Goal: Contribute content: Contribute content

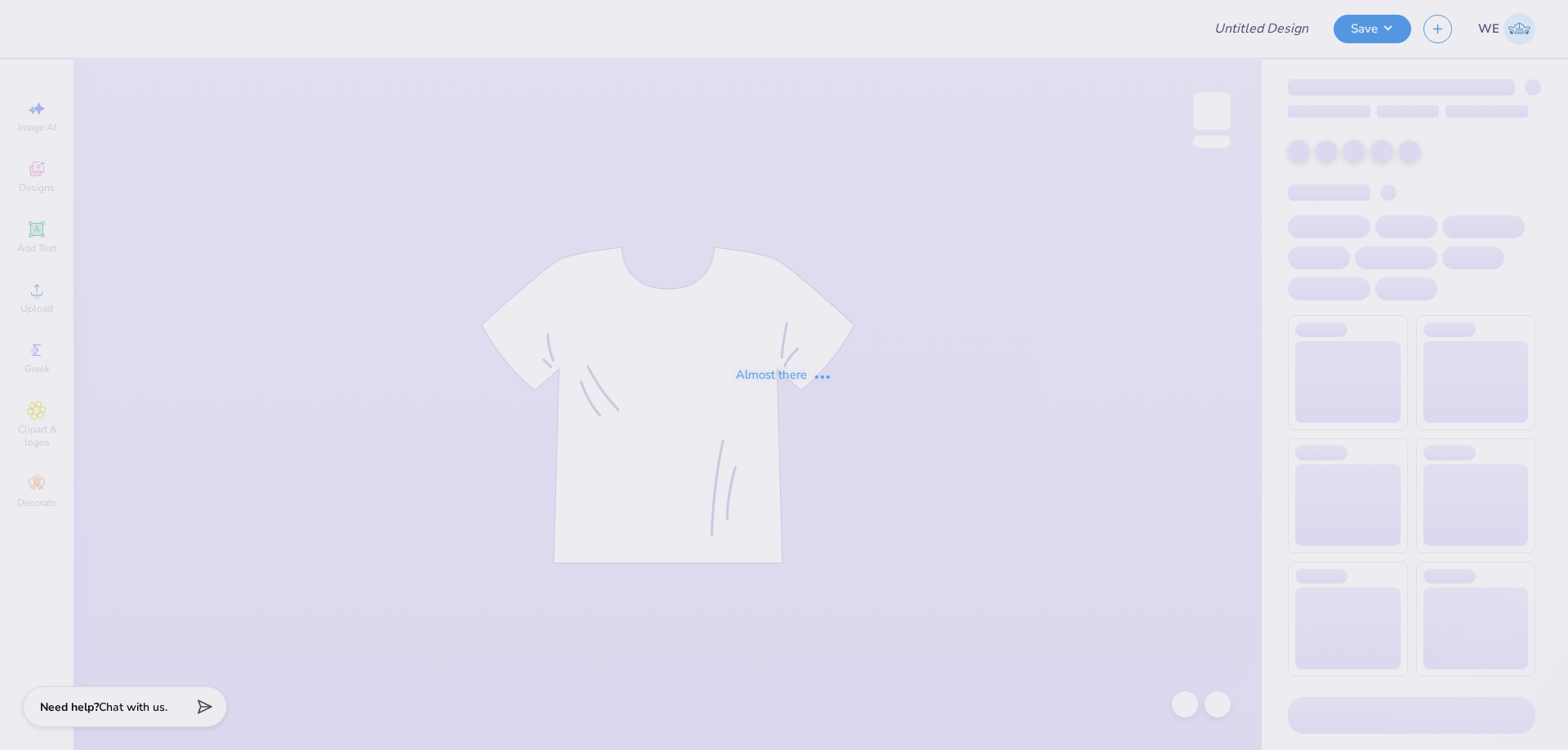
type input "Theta Chi Fall 25 Crosswalk Tee"
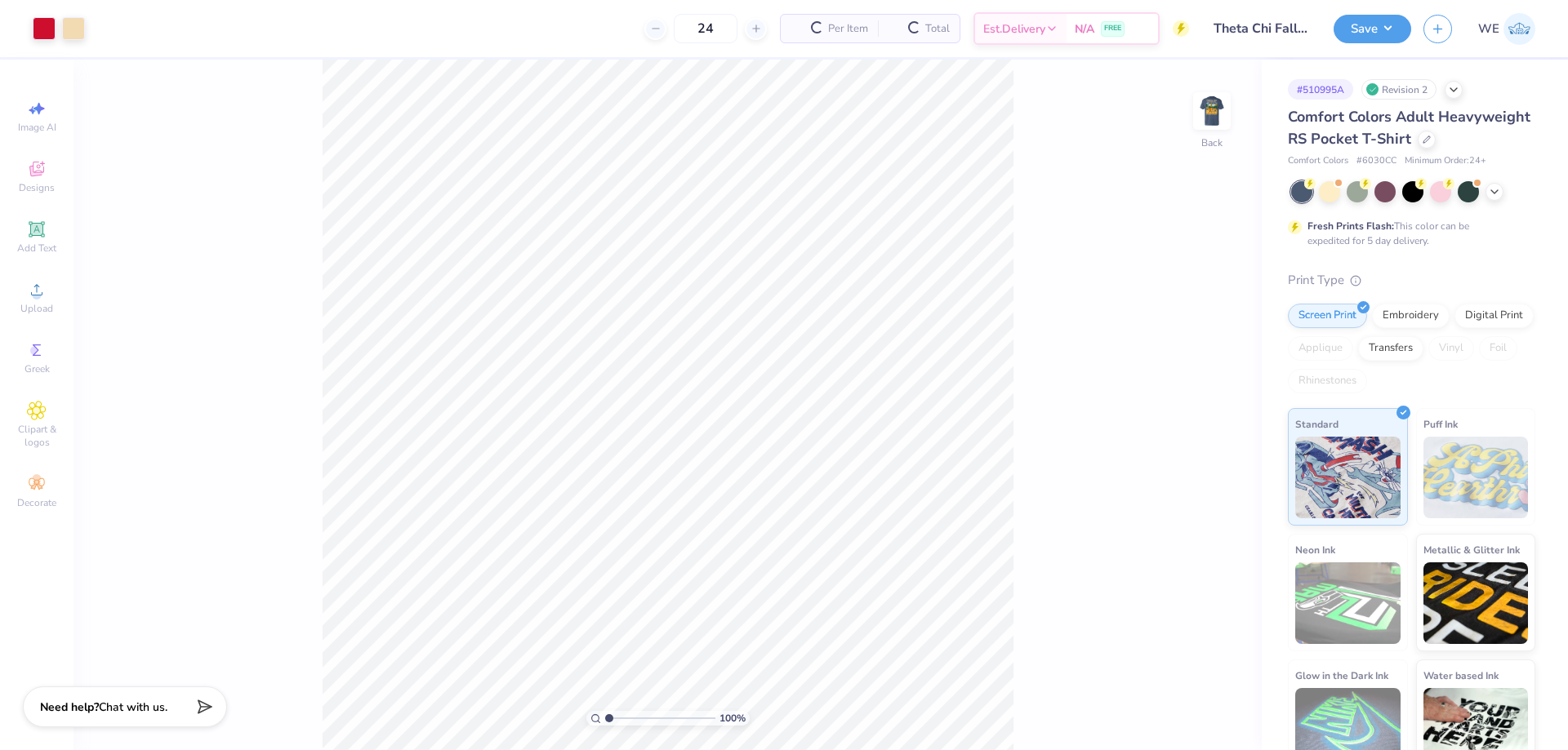
click at [551, 36] on div "24 Per Item Total Est. Delivery N/A FREE" at bounding box center [643, 28] width 1092 height 57
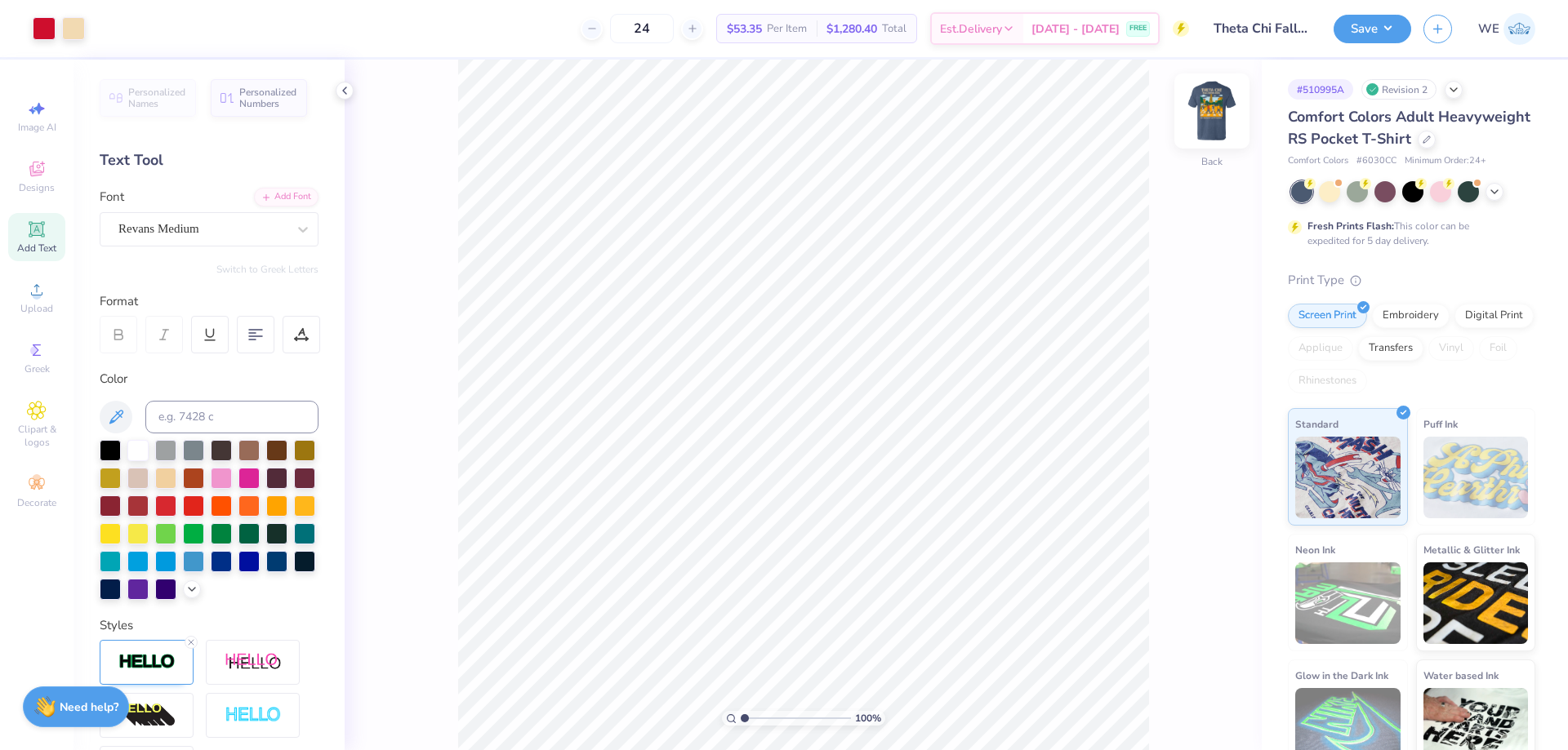
click at [1217, 113] on img at bounding box center [1212, 111] width 65 height 65
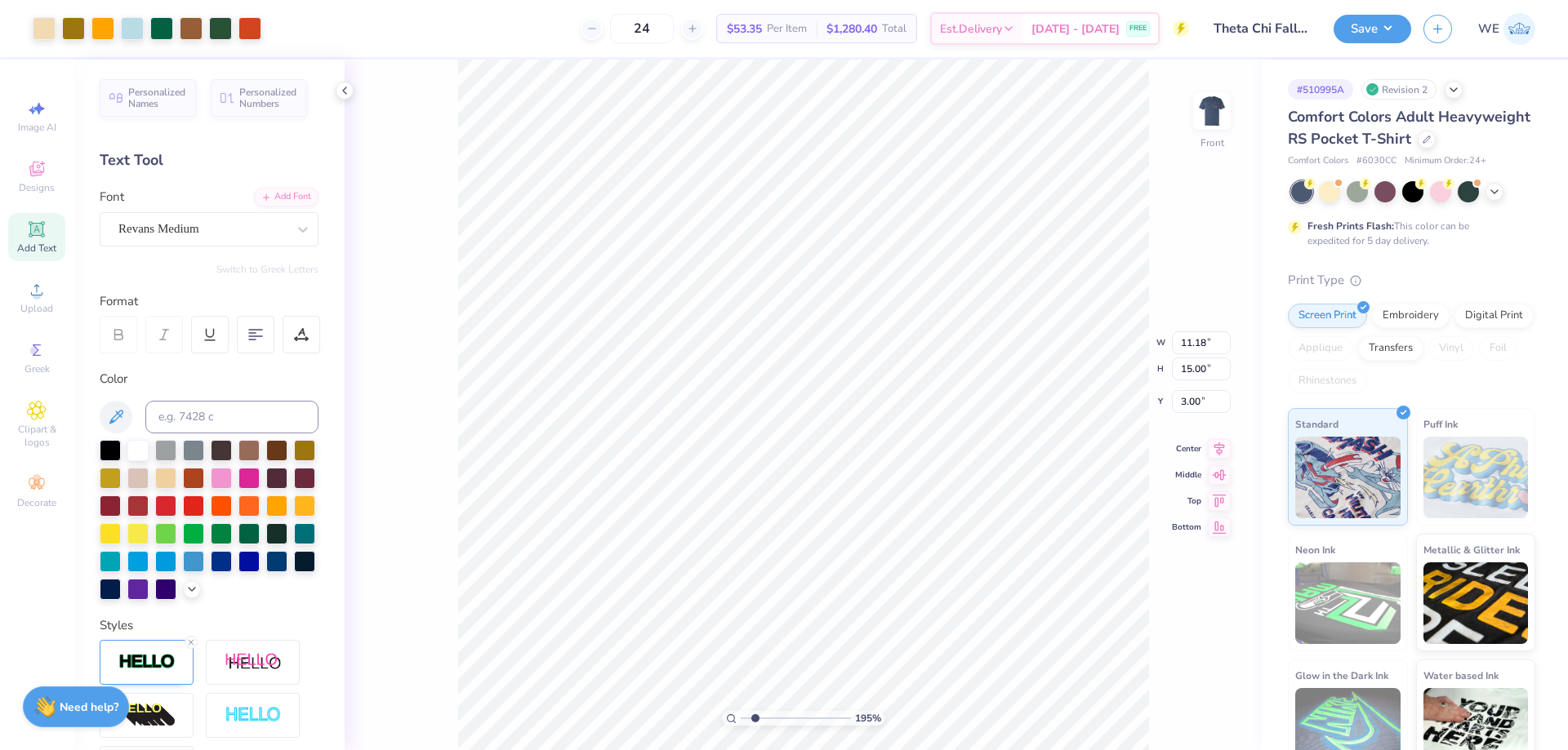
type input "1"
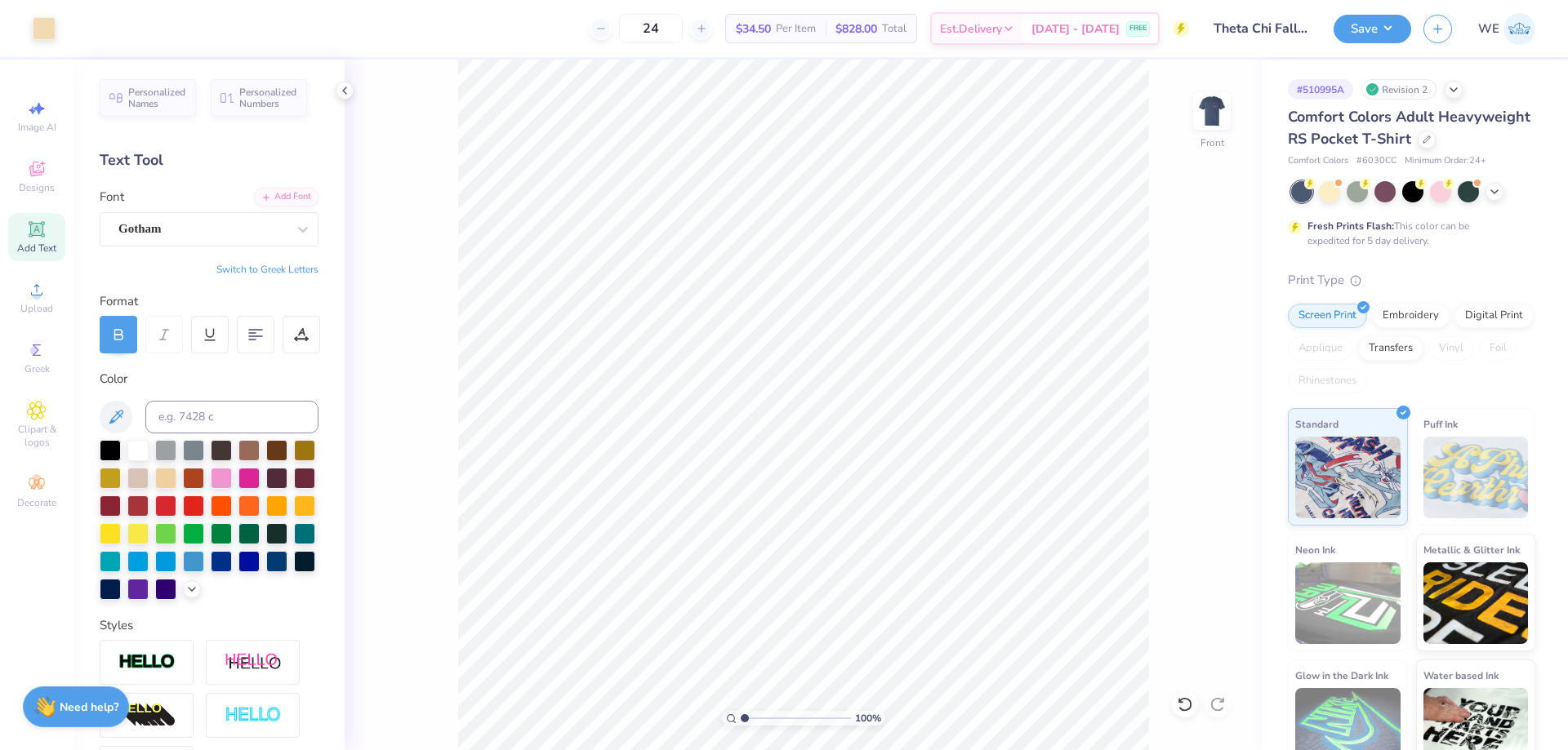
click at [44, 265] on div "Image AI Designs Add Text Upload Greek Clipart & logos Decorate" at bounding box center [36, 304] width 57 height 424
click at [35, 301] on div "Upload" at bounding box center [36, 297] width 57 height 48
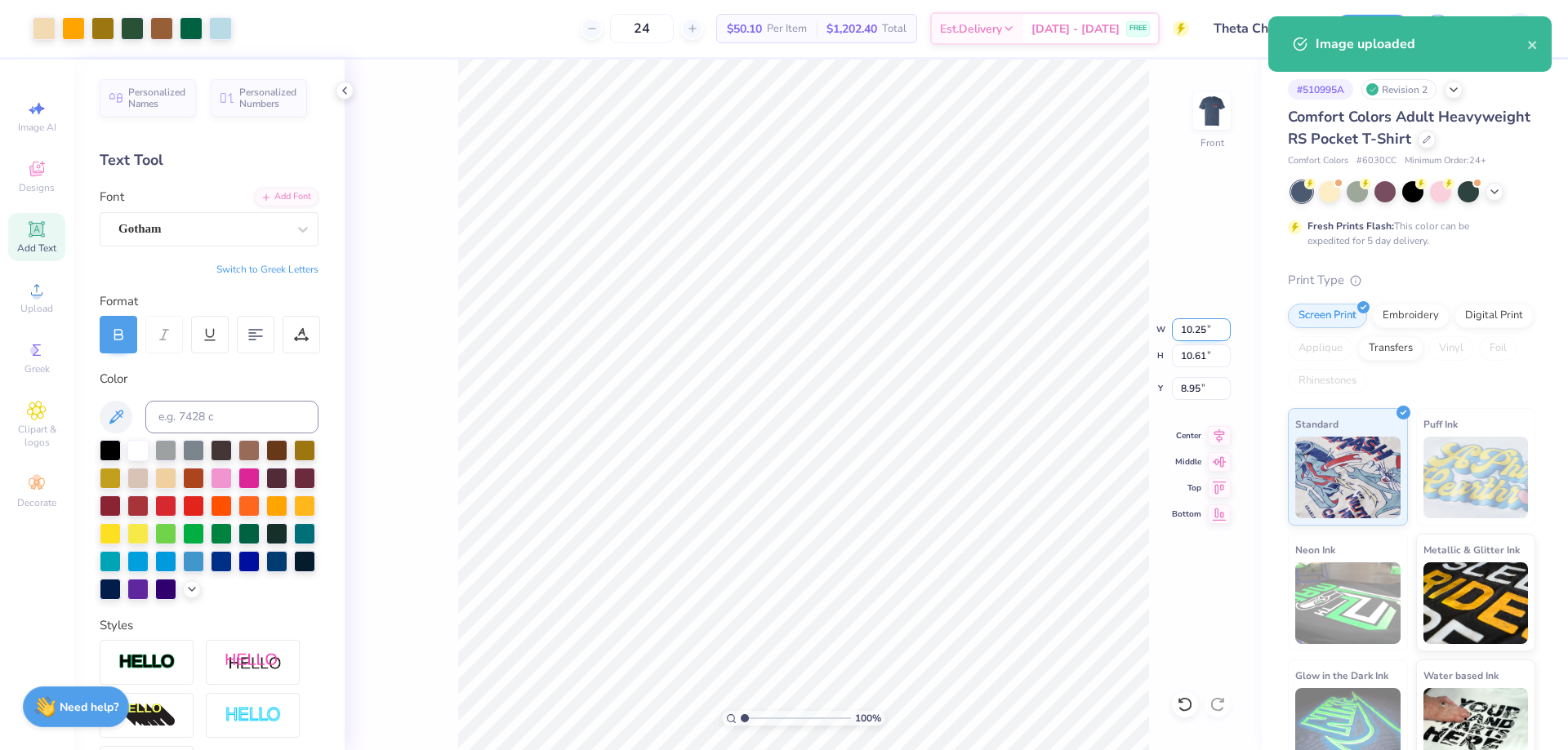
click at [1196, 337] on input "10.25" at bounding box center [1201, 330] width 59 height 23
type input "11.00"
type input "11.38"
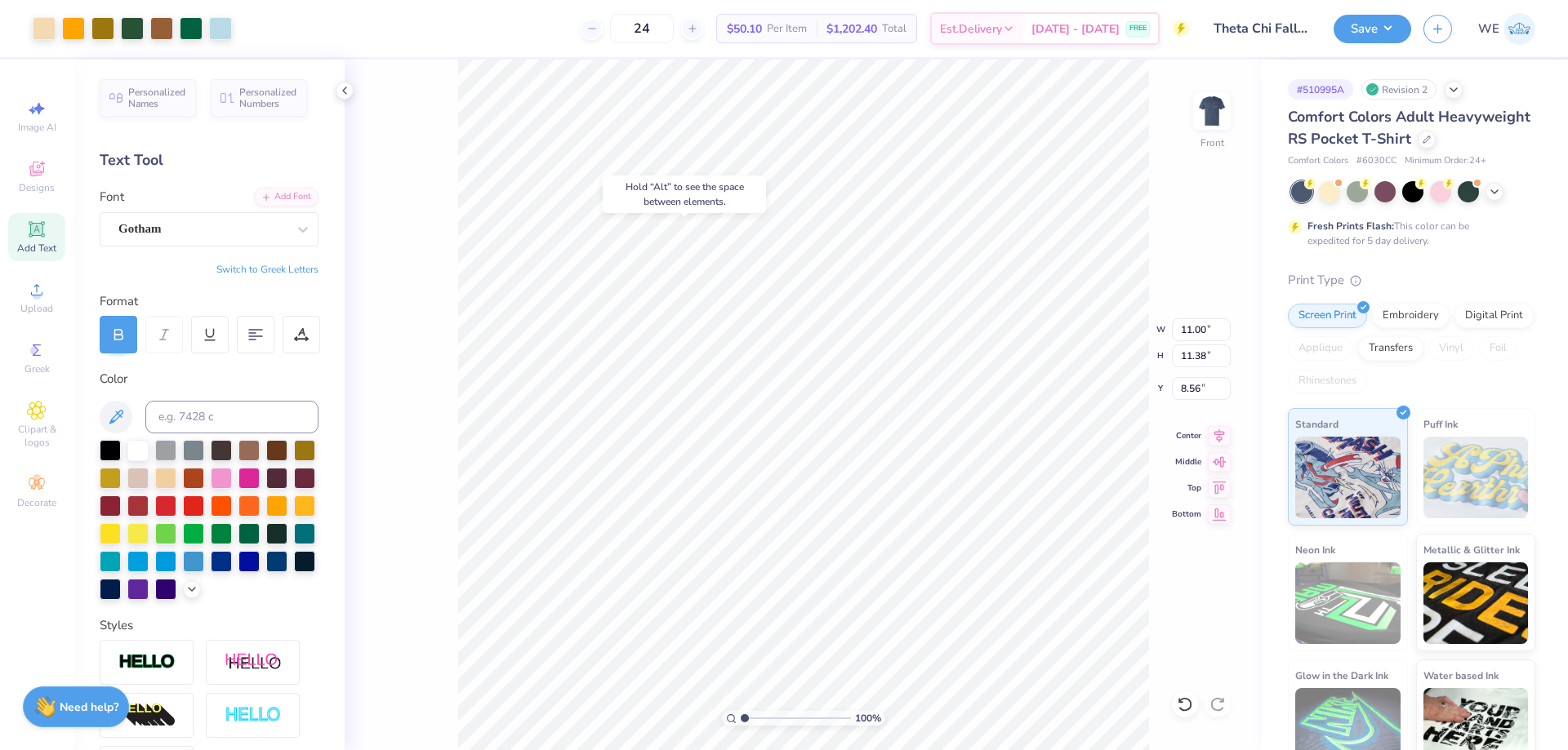
type input "6.03"
click at [1193, 329] on input "11.11" at bounding box center [1201, 330] width 59 height 23
type input "10"
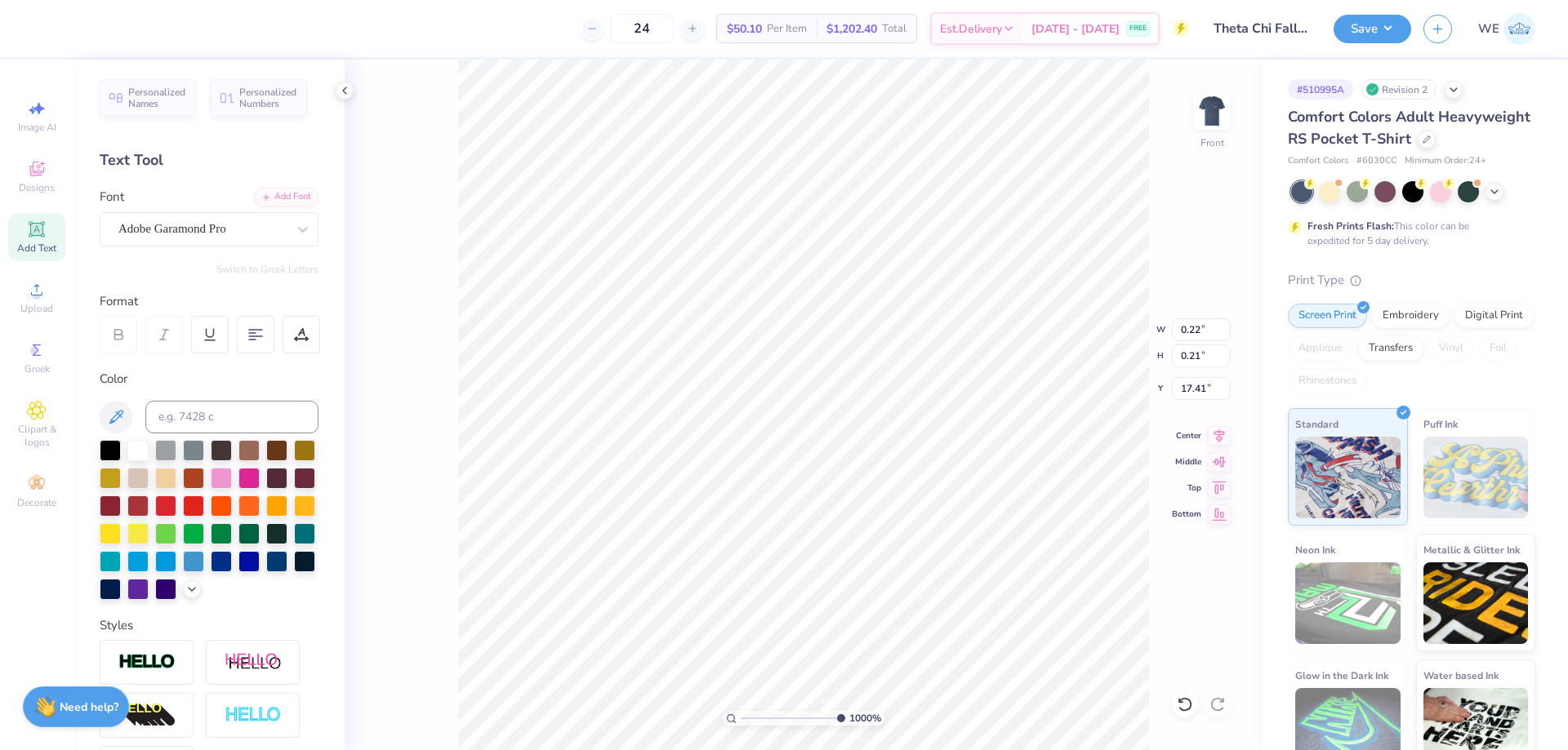
type input "0.22"
type input "0.21"
type input "1"
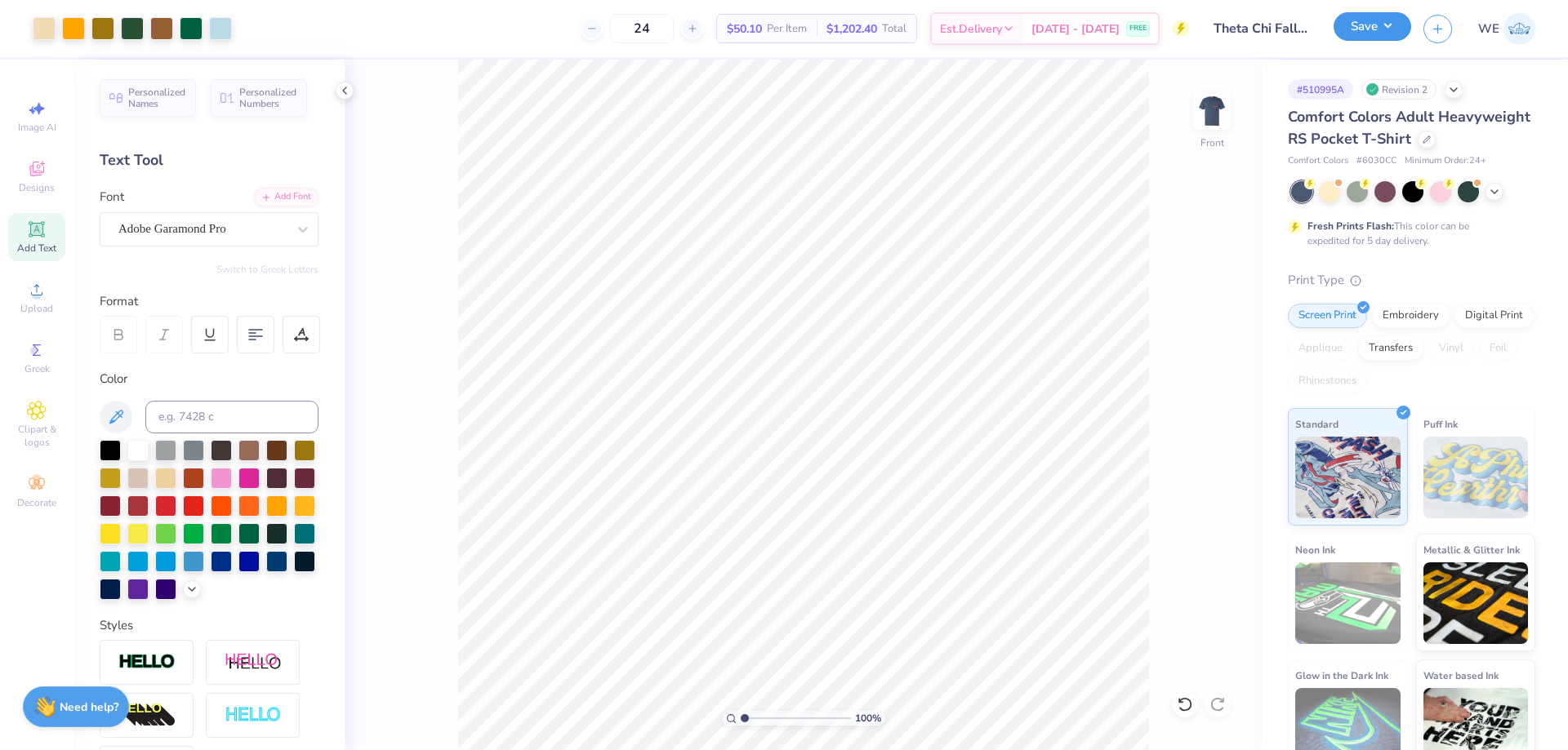
click at [1369, 18] on button "Save" at bounding box center [1372, 25] width 77 height 28
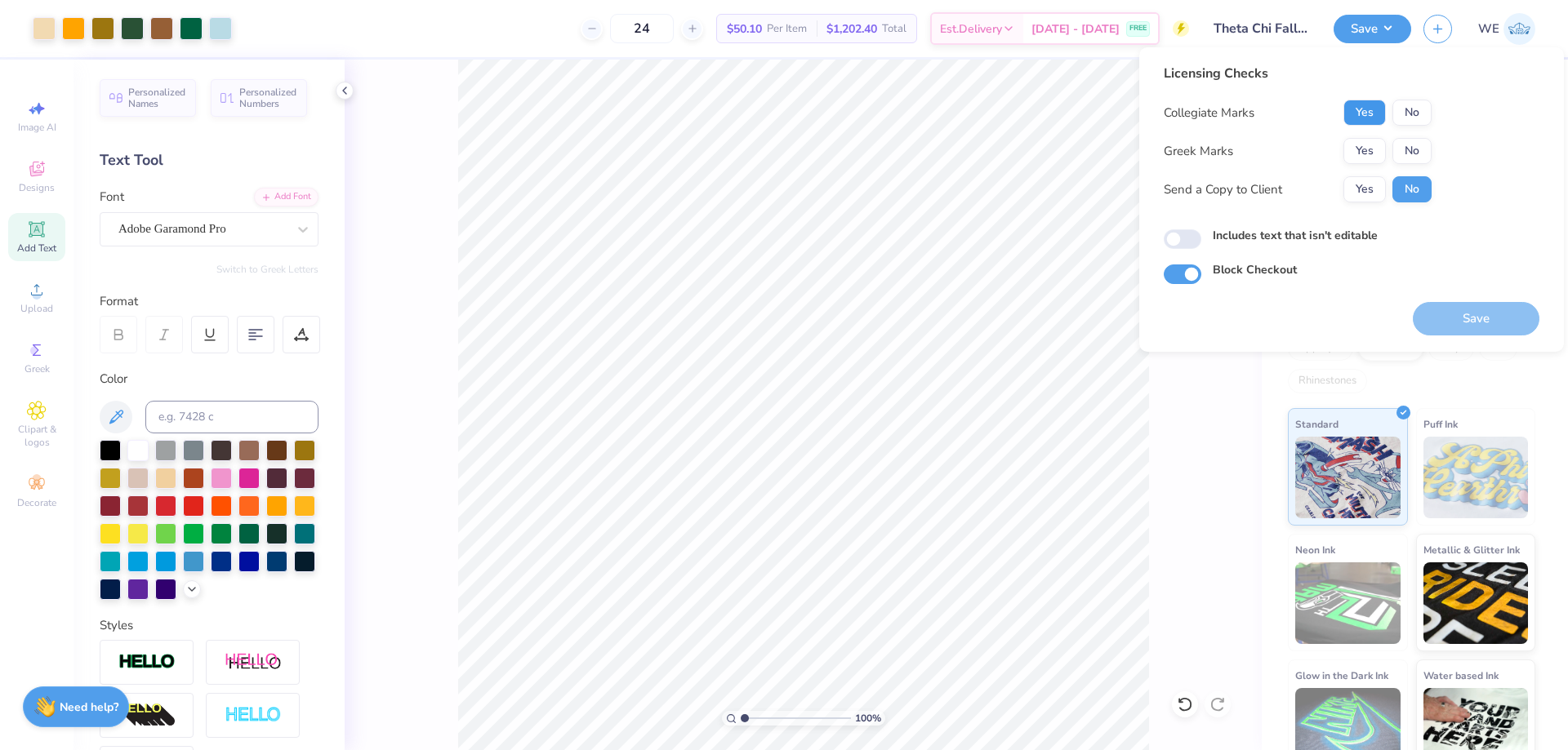
click at [1366, 109] on button "Yes" at bounding box center [1365, 113] width 43 height 26
click at [1365, 144] on button "Yes" at bounding box center [1365, 151] width 43 height 26
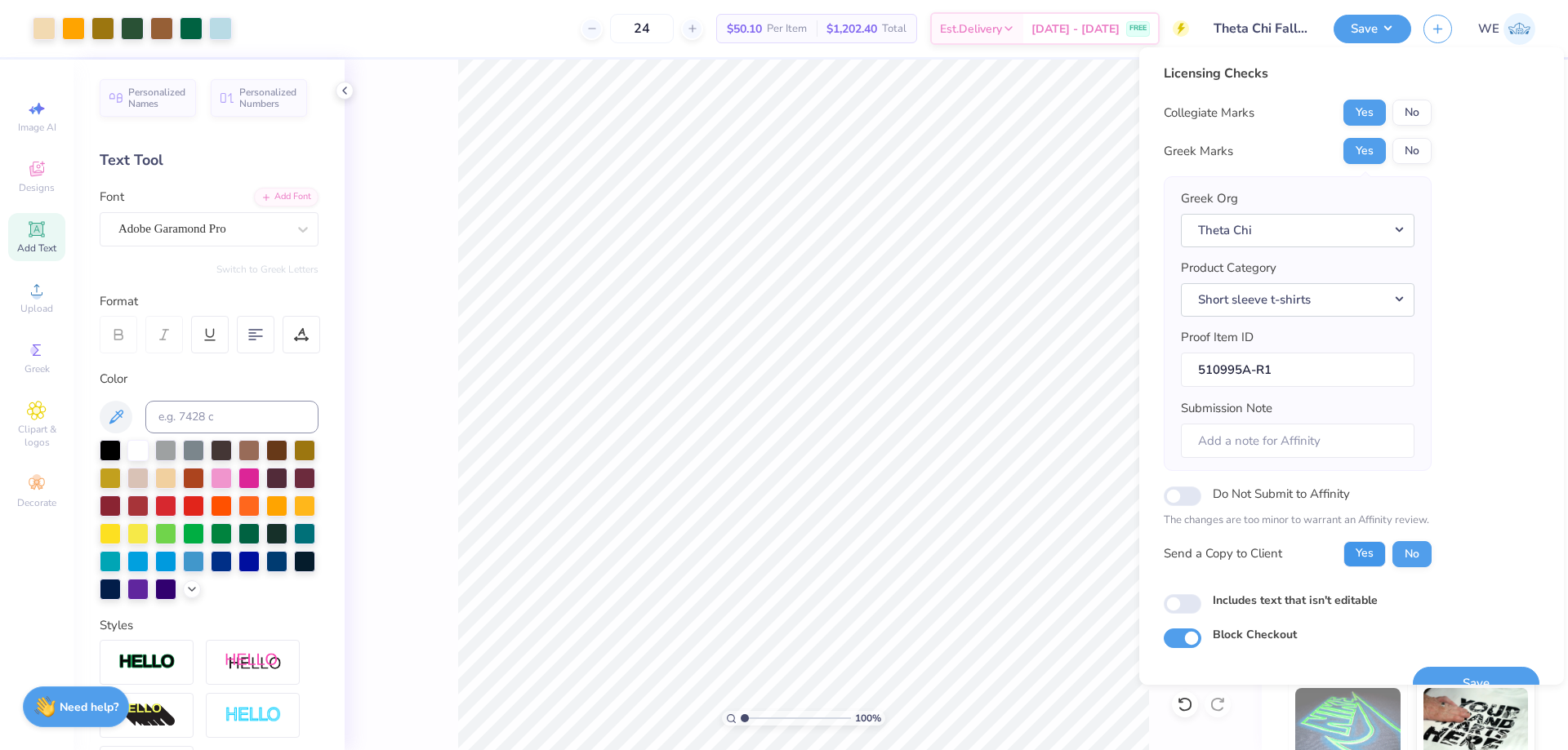
click at [1353, 543] on button "Yes" at bounding box center [1365, 554] width 43 height 26
click at [1178, 607] on input "Includes text that isn't editable" at bounding box center [1182, 604] width 37 height 20
checkbox input "true"
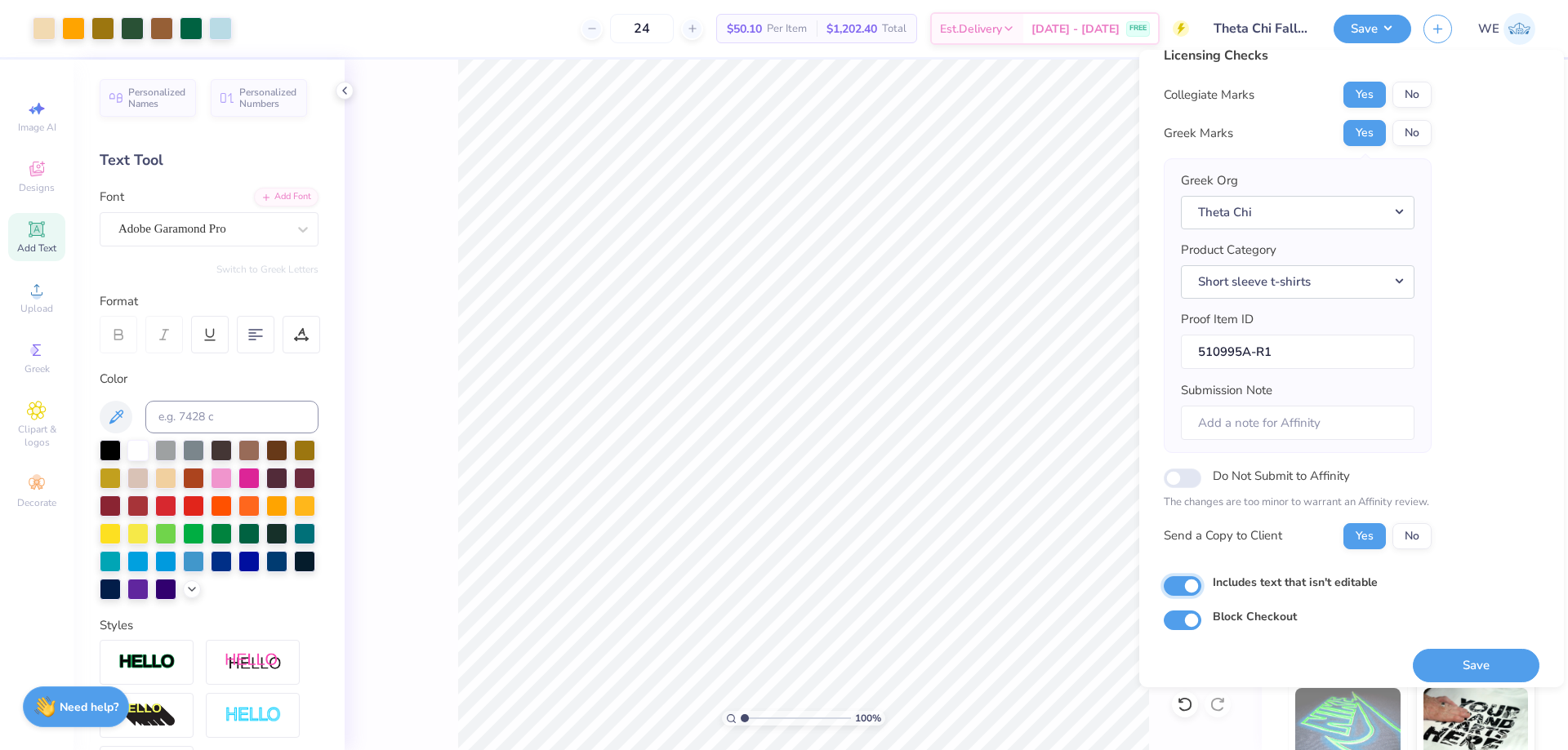
scroll to position [31, 0]
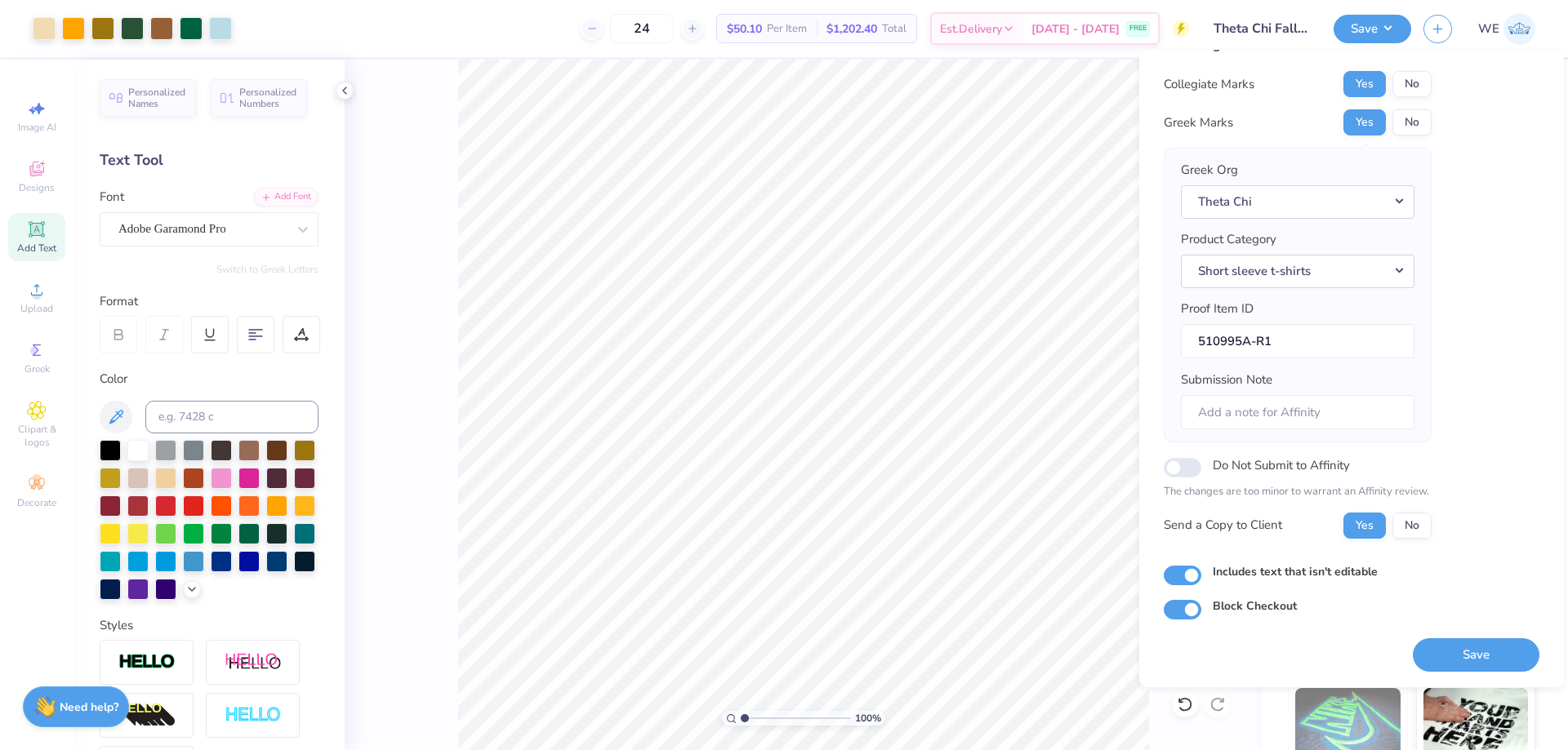
click at [1456, 655] on button "Save" at bounding box center [1475, 655] width 126 height 34
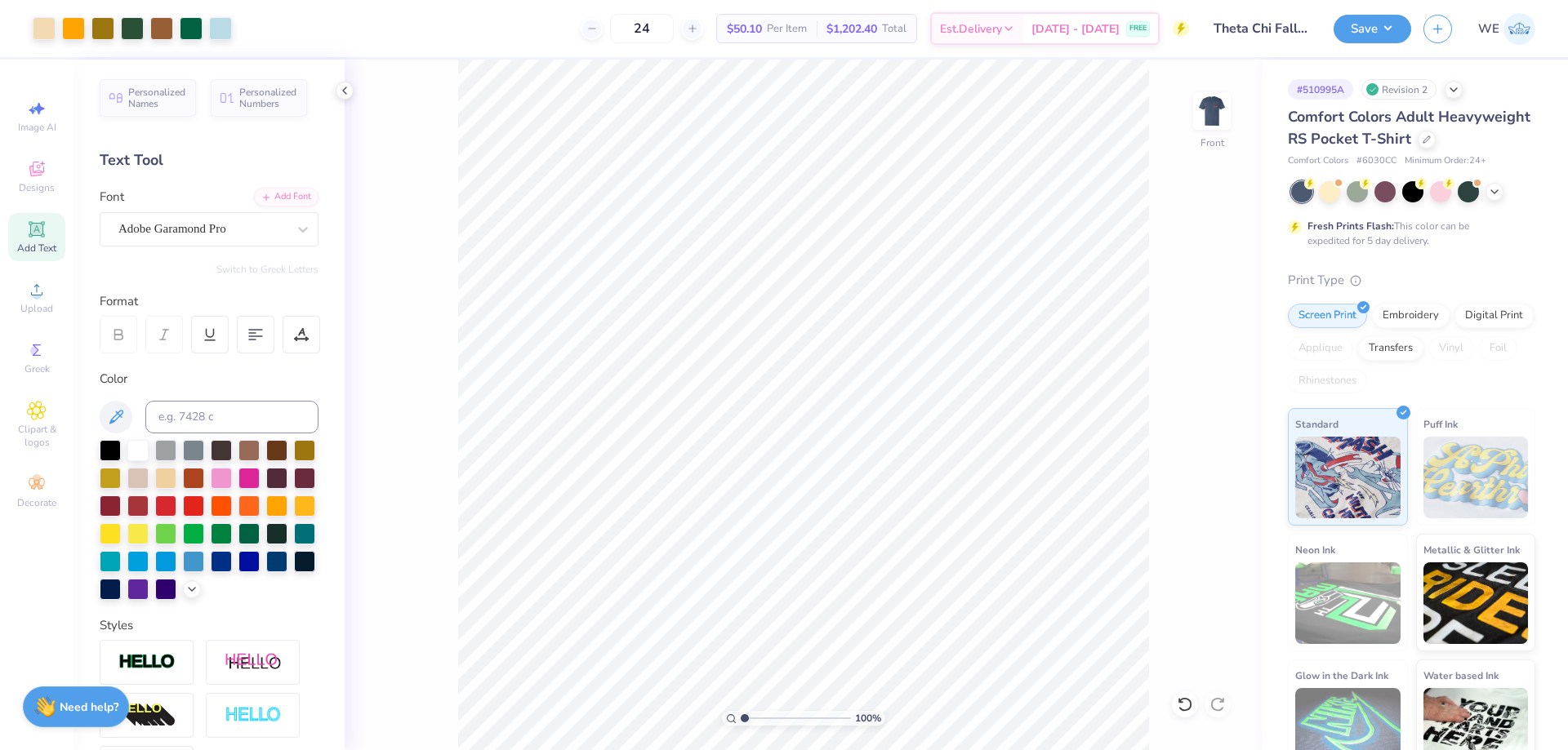
click at [1384, 44] on div "Save WE" at bounding box center [1451, 28] width 234 height 57
click at [1379, 43] on div "Save" at bounding box center [1372, 28] width 77 height 28
click at [1377, 30] on button "Save" at bounding box center [1372, 25] width 77 height 28
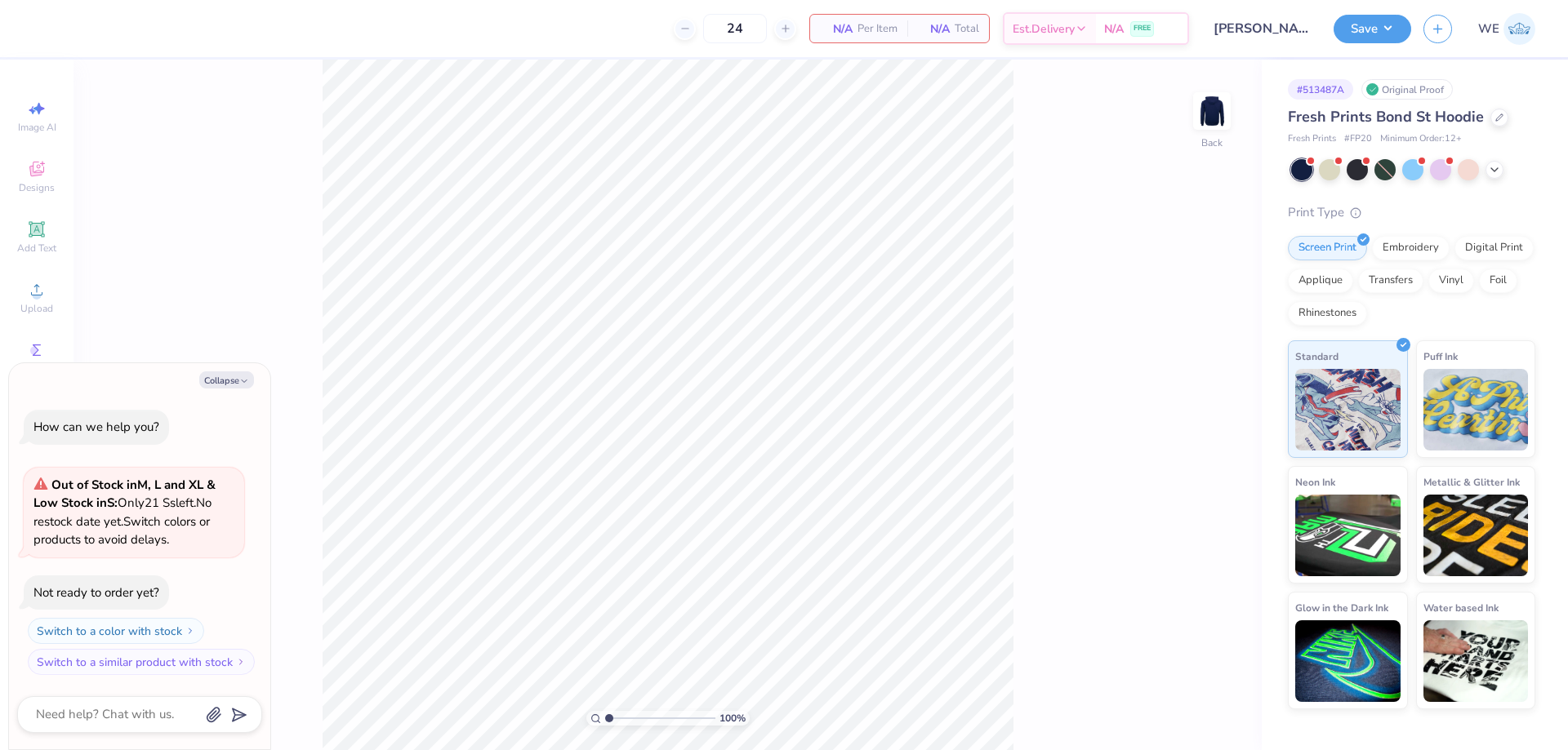
type textarea "x"
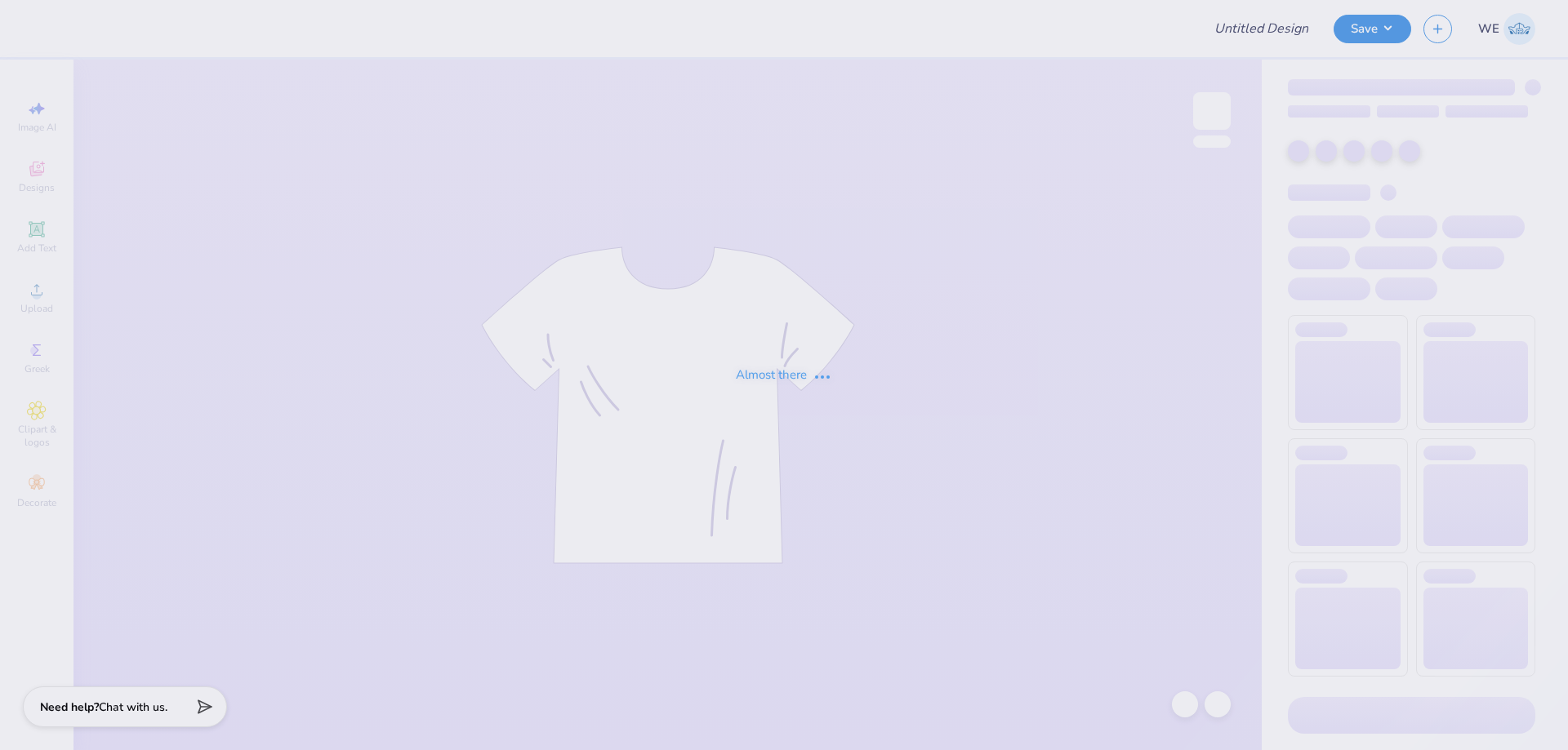
type input "[PERSON_NAME] : [US_STATE][GEOGRAPHIC_DATA]"
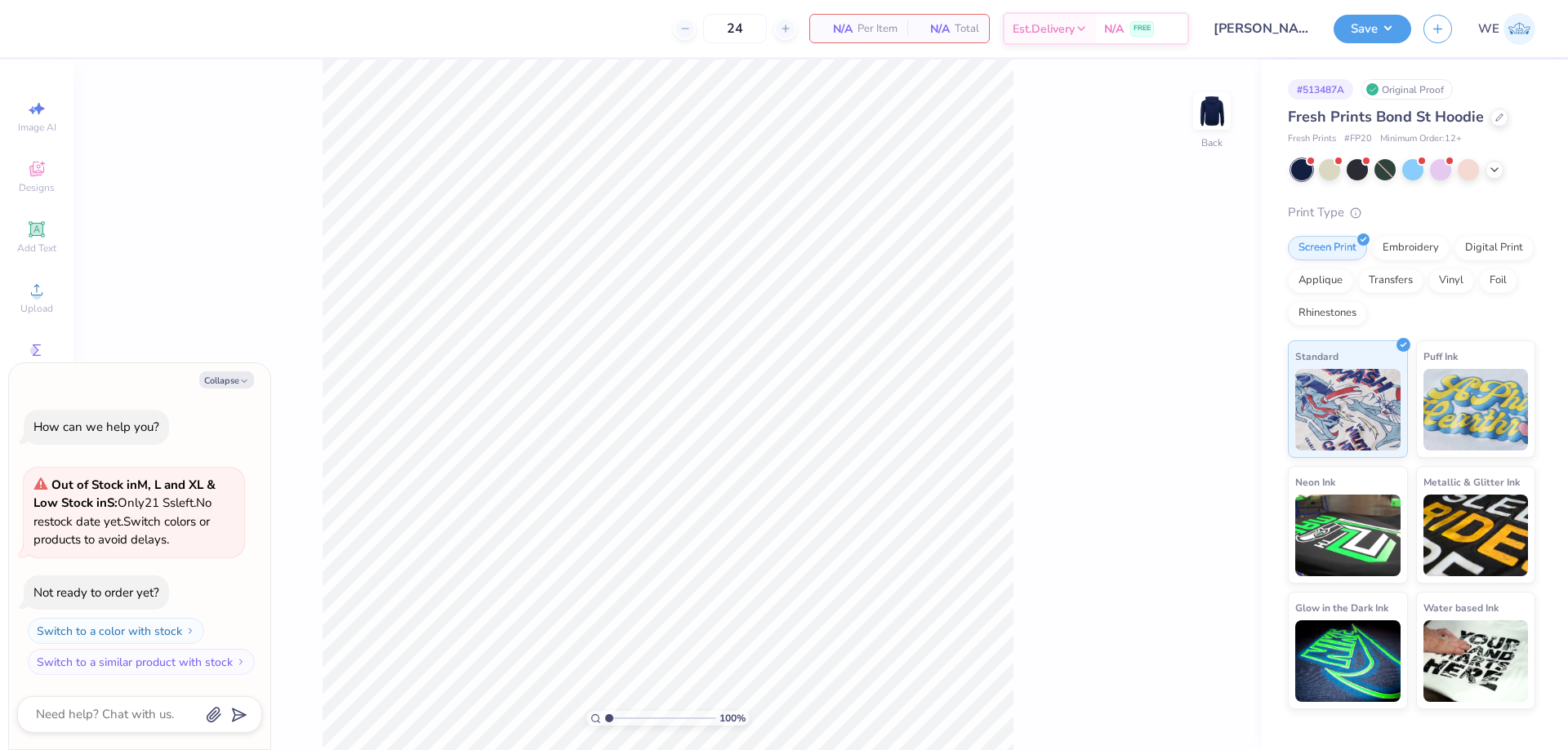
drag, startPoint x: 1492, startPoint y: 172, endPoint x: 1479, endPoint y: 178, distance: 14.3
click at [1491, 172] on icon at bounding box center [1494, 170] width 13 height 13
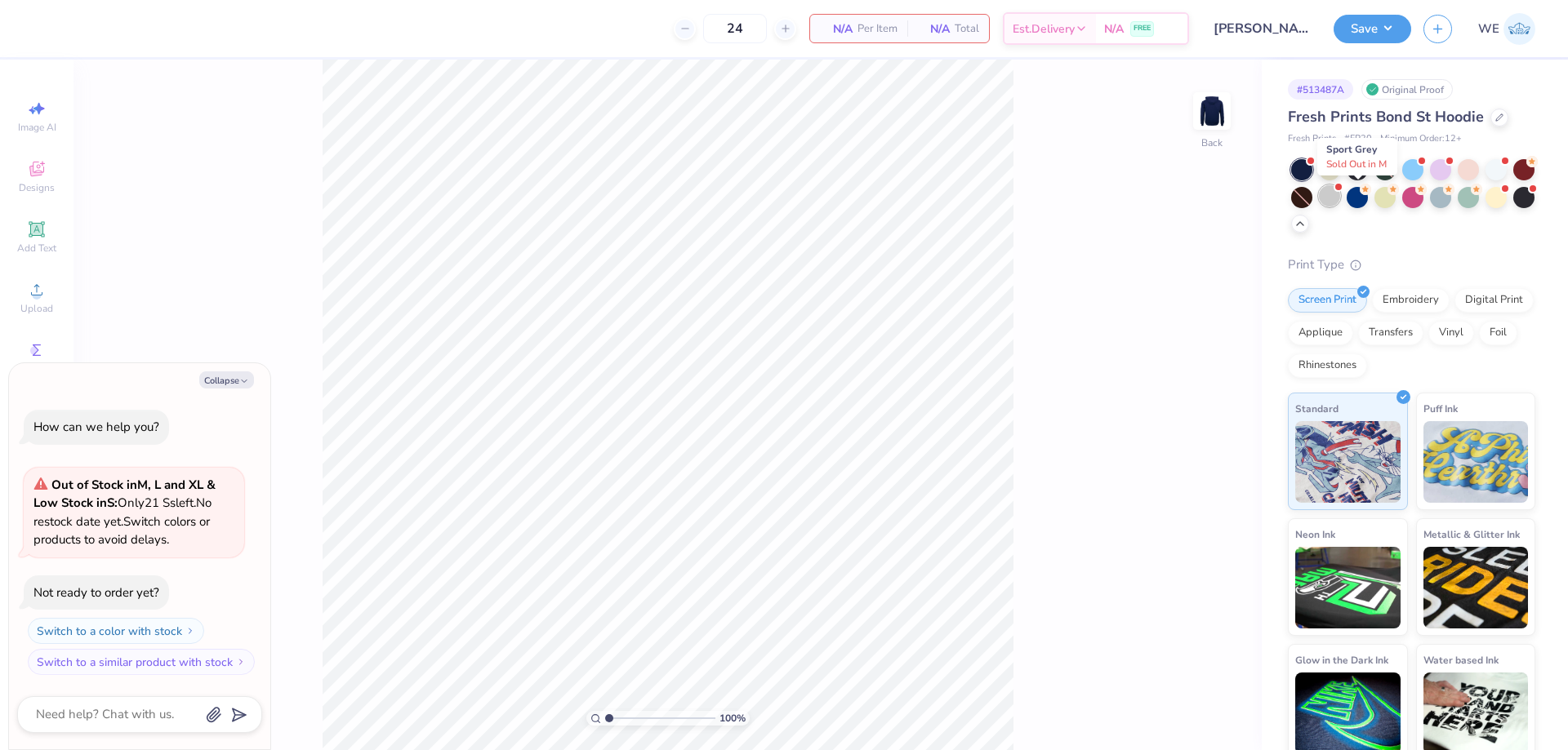
click at [1340, 197] on div at bounding box center [1329, 195] width 21 height 21
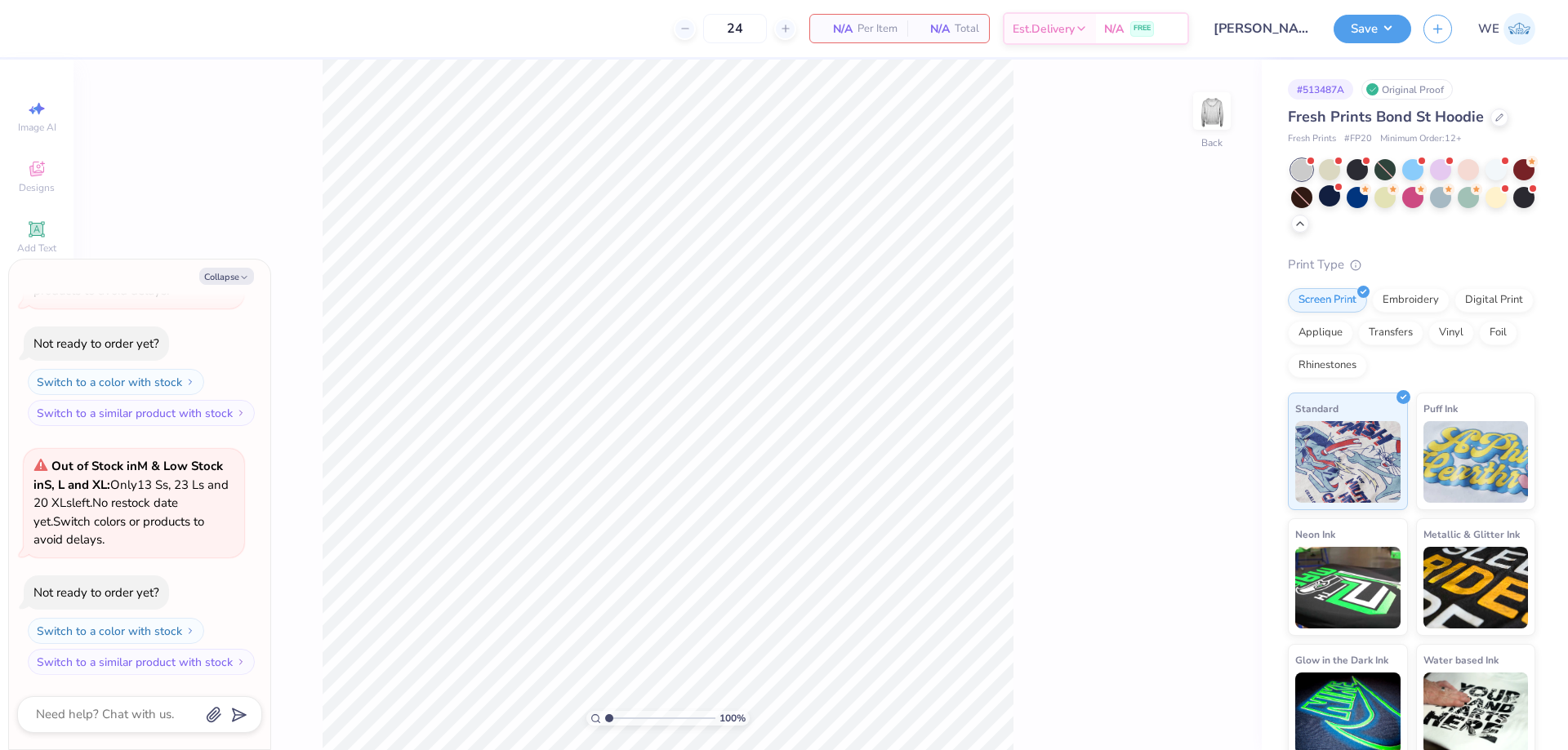
type textarea "x"
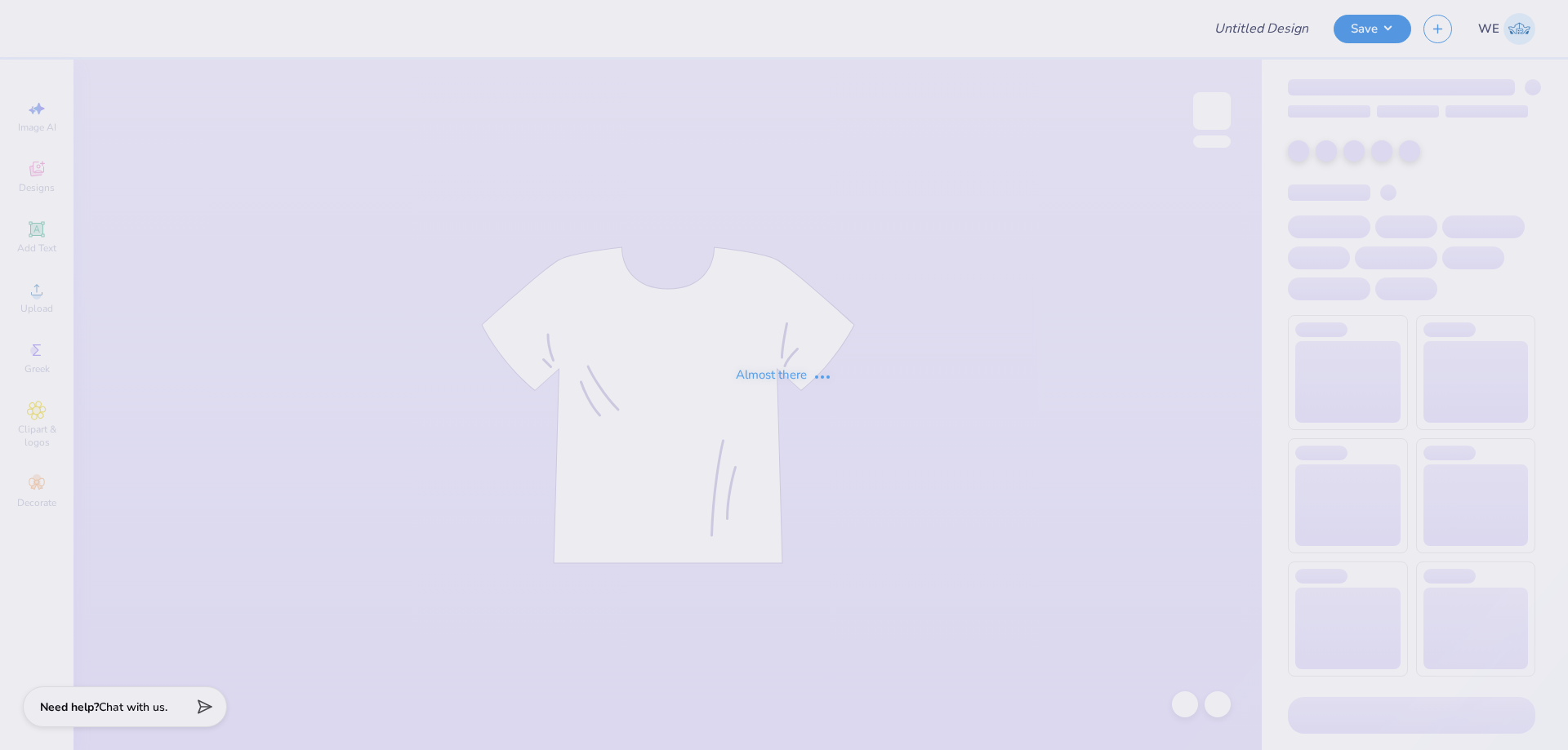
type input "Tees"
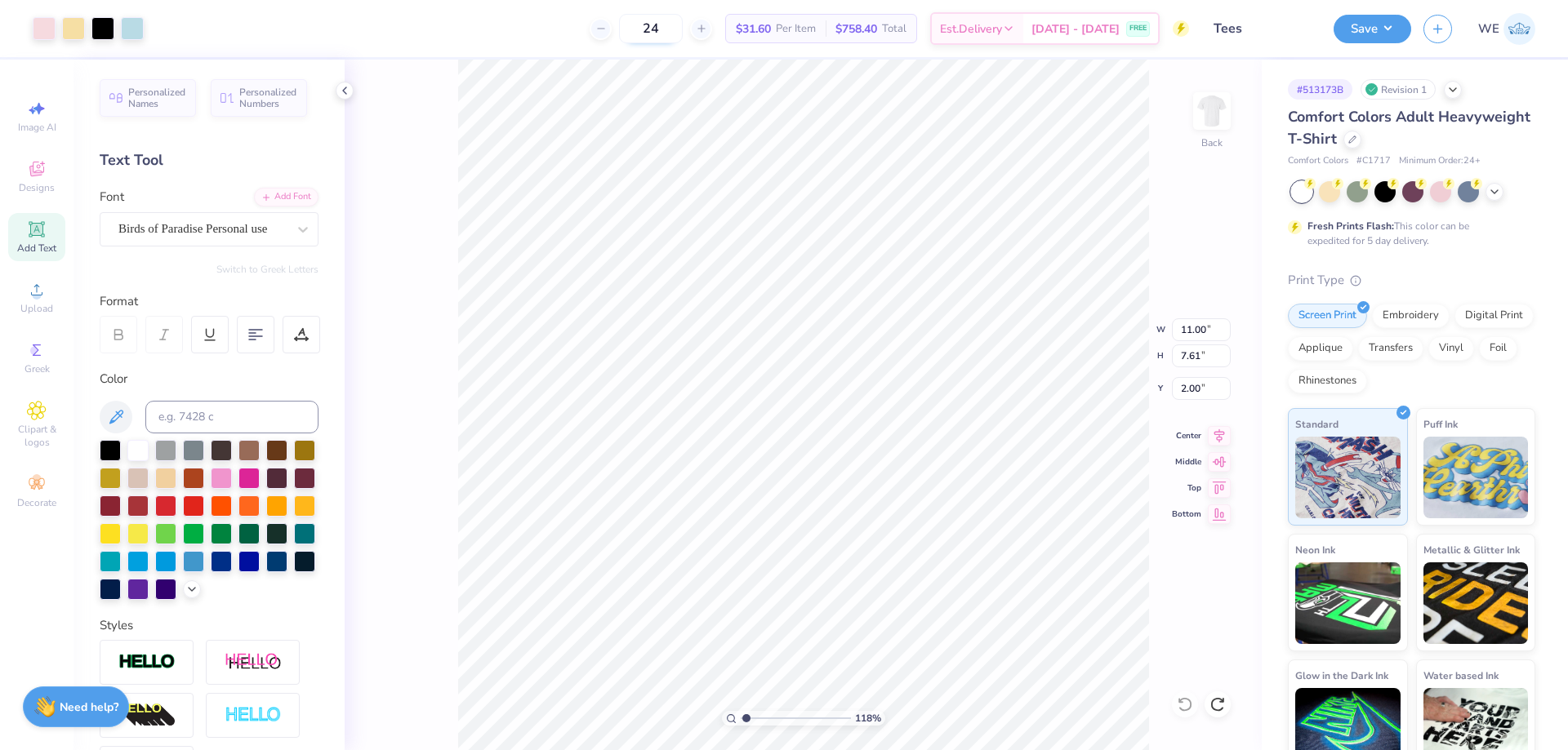
type input "1"
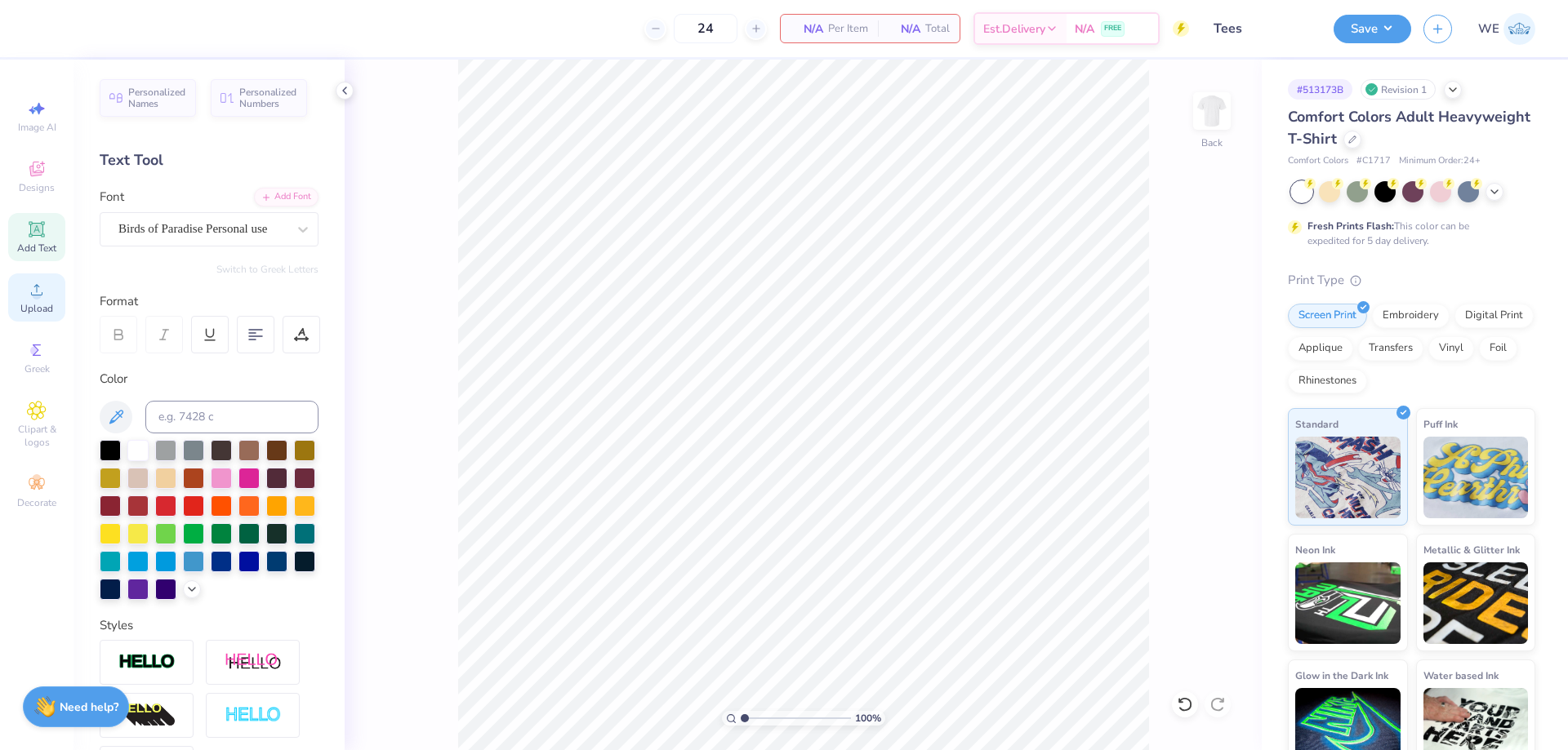
click at [53, 302] on span "Upload" at bounding box center [36, 309] width 33 height 13
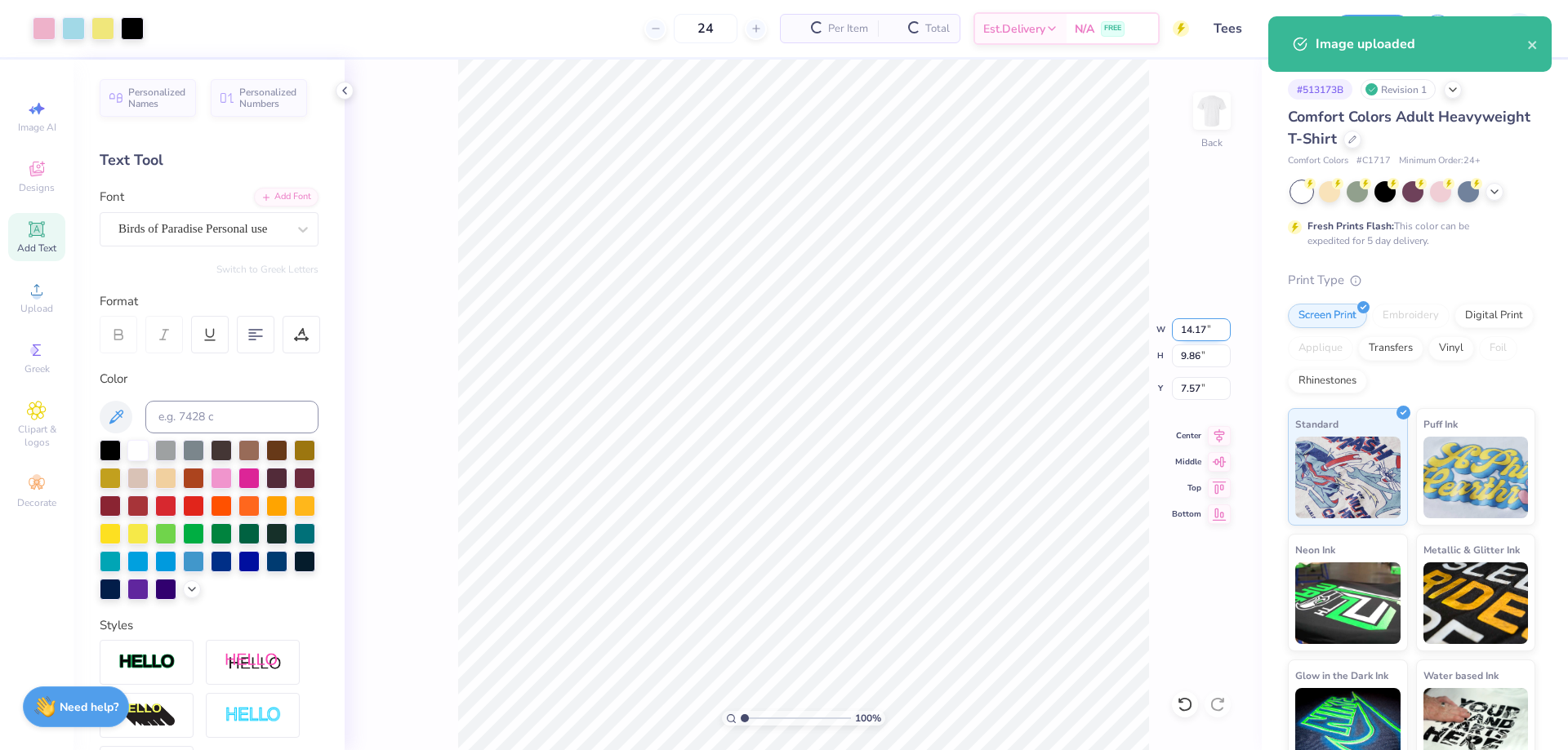
click at [1207, 334] on input "14.17" at bounding box center [1201, 330] width 59 height 23
type input "11.00"
type input "7.65"
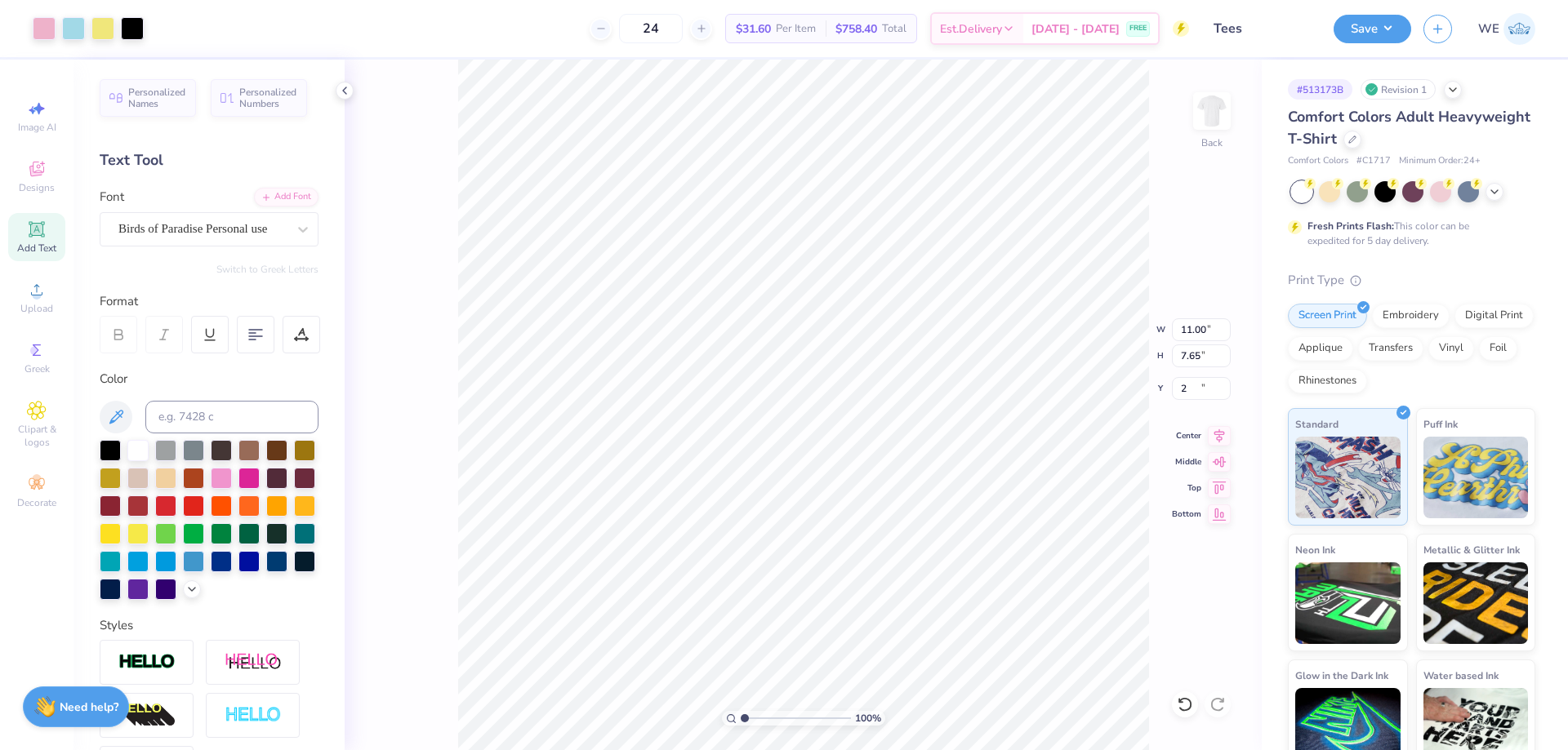
type input "2.00"
click at [1180, 479] on div "100 % Back" at bounding box center [802, 405] width 917 height 690
click at [1361, 25] on button "Save" at bounding box center [1372, 25] width 77 height 28
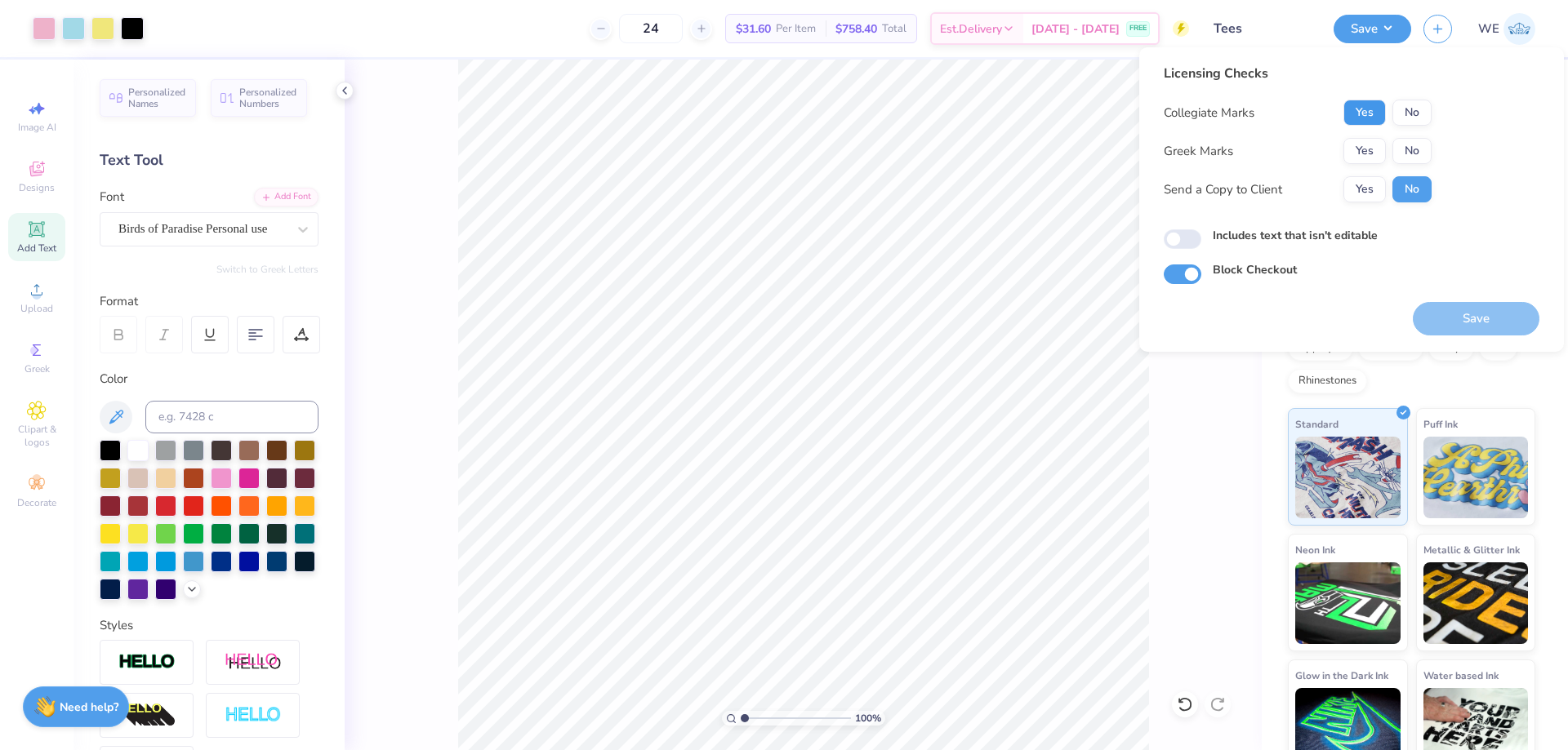
click at [1372, 113] on button "Yes" at bounding box center [1365, 113] width 43 height 26
click at [1418, 149] on button "No" at bounding box center [1412, 151] width 39 height 26
click at [1362, 182] on button "Yes" at bounding box center [1365, 189] width 43 height 26
click at [1175, 234] on input "Includes text that isn't editable" at bounding box center [1182, 240] width 37 height 20
checkbox input "true"
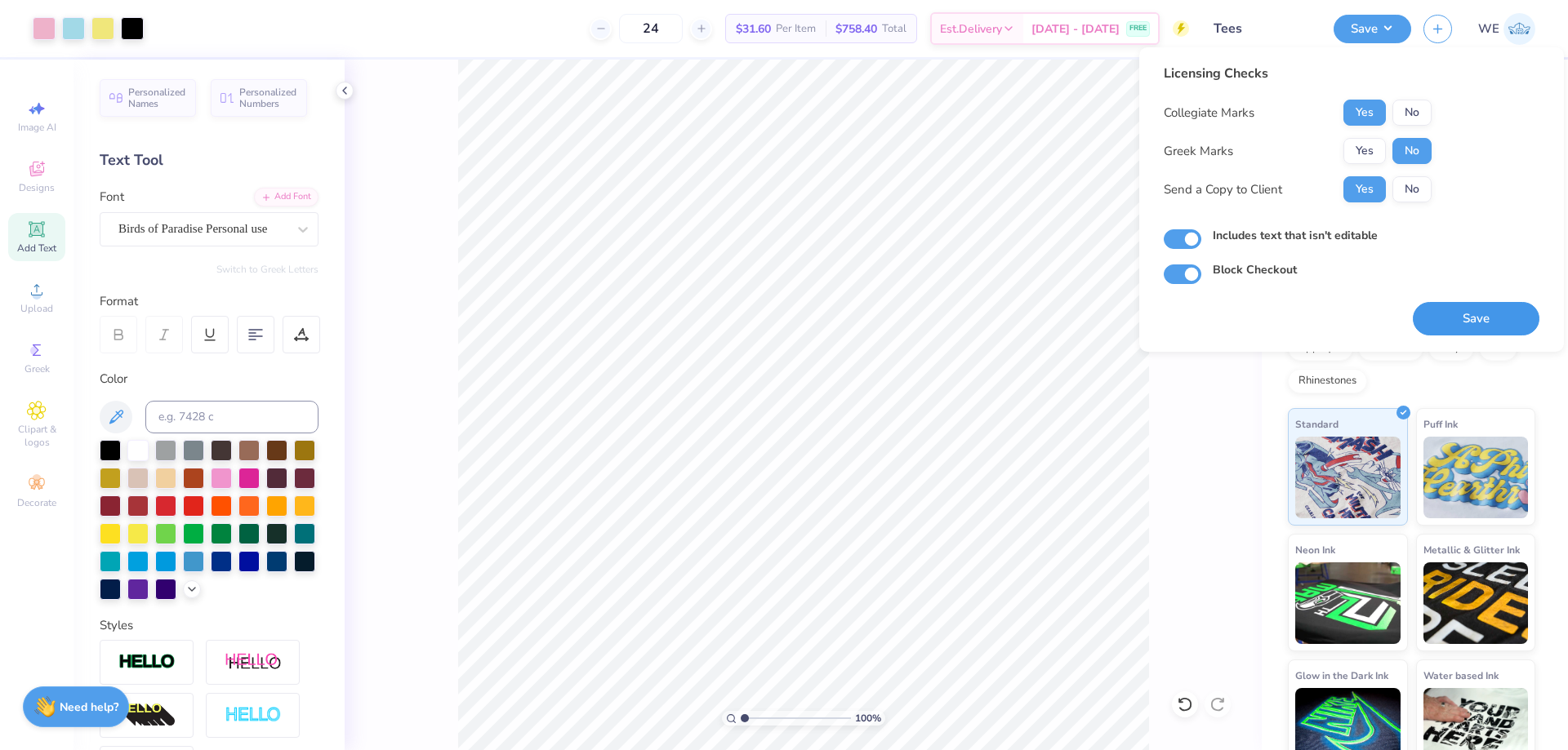
click at [1450, 310] on button "Save" at bounding box center [1475, 319] width 126 height 34
